Goal: Find specific page/section: Find specific page/section

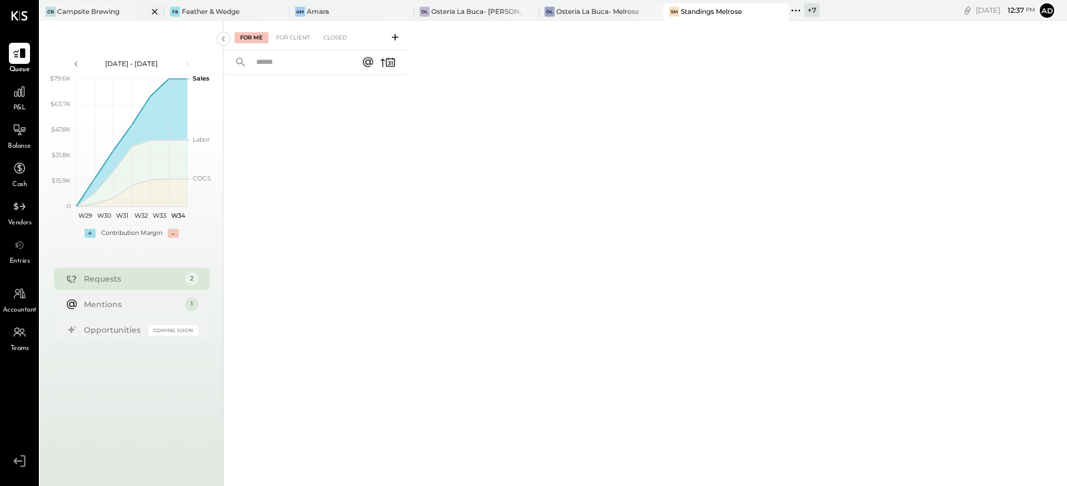
click at [75, 8] on div "Campsite Brewing" at bounding box center [88, 11] width 62 height 9
